Goal: Information Seeking & Learning: Learn about a topic

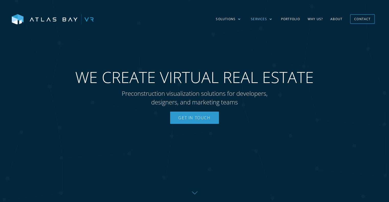
click at [265, 18] on div "Services" at bounding box center [259, 19] width 16 height 5
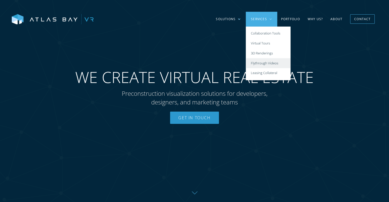
click at [265, 64] on link "Flythrough Videos" at bounding box center [268, 63] width 45 height 10
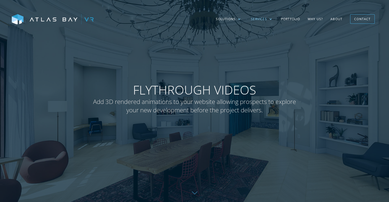
click at [269, 18] on div at bounding box center [270, 19] width 3 height 3
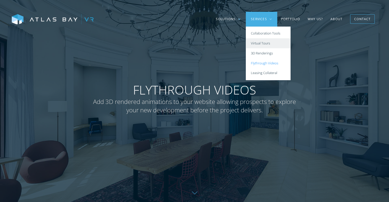
click at [267, 44] on link "Virtual Tours" at bounding box center [268, 43] width 45 height 10
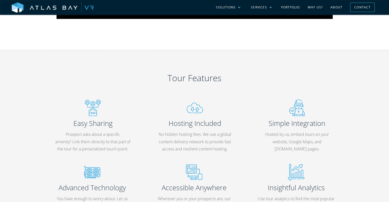
scroll to position [486, 0]
